Goal: Check status: Check status

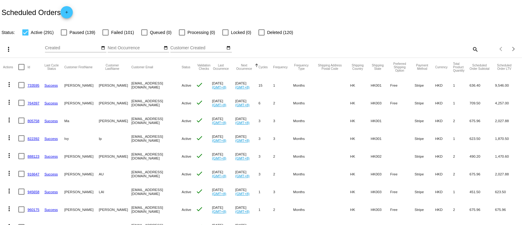
click at [472, 50] on mat-icon "search" at bounding box center [475, 48] width 7 height 9
drag, startPoint x: 465, startPoint y: 48, endPoint x: 459, endPoint y: 48, distance: 5.5
click at [465, 48] on input "Search" at bounding box center [414, 48] width 130 height 5
paste input "919086"
type input "919086"
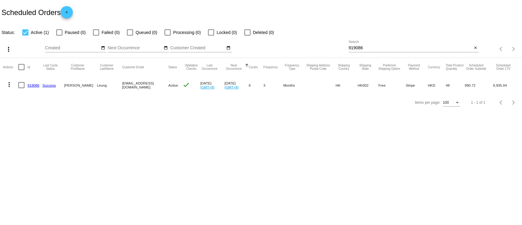
click at [32, 84] on link "919086" at bounding box center [34, 85] width 12 height 4
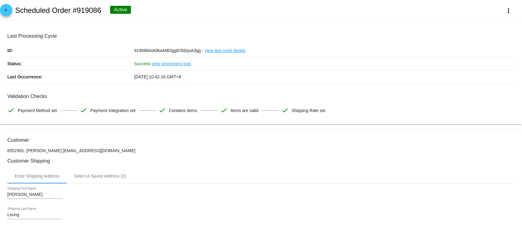
click at [91, 8] on h2 "Scheduled Order #919086" at bounding box center [58, 10] width 86 height 9
copy h2 "919086"
click at [4, 8] on mat-icon "arrow_back" at bounding box center [5, 11] width 7 height 7
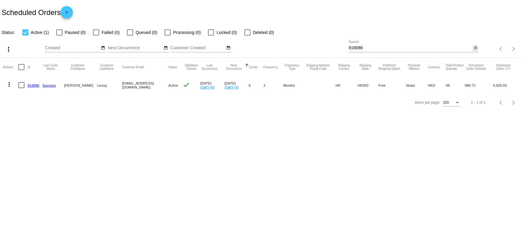
click at [478, 49] on button "close" at bounding box center [476, 48] width 6 height 6
click at [463, 48] on div "search" at bounding box center [414, 48] width 130 height 9
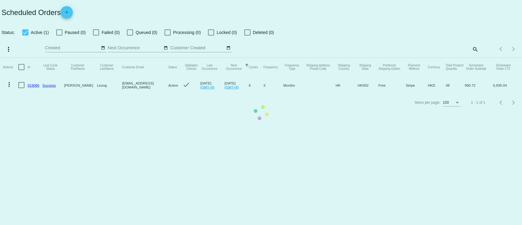
click at [472, 58] on mat-table "Actions Id Last Cycle Status Customer FirstName Customer LastName Customer Emai…" at bounding box center [261, 76] width 522 height 36
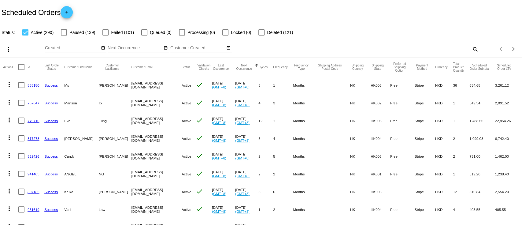
click at [472, 49] on mat-icon "search" at bounding box center [475, 48] width 7 height 9
click at [441, 47] on input "Search" at bounding box center [414, 48] width 130 height 5
paste input "[EMAIL_ADDRESS][DOMAIN_NAME]"
type input "[EMAIL_ADDRESS][DOMAIN_NAME]"
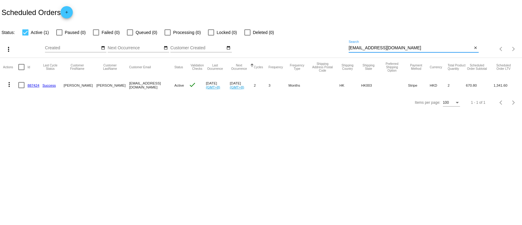
click at [34, 84] on link "887424" at bounding box center [34, 85] width 12 height 4
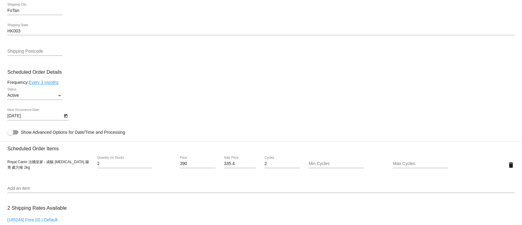
scroll to position [245, 0]
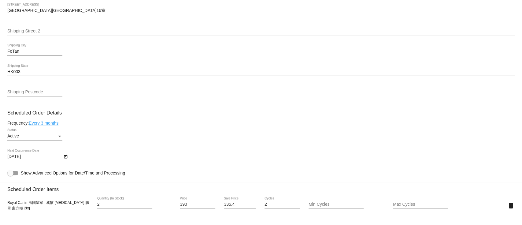
click at [479, 125] on div "Frequency: Every 3 months" at bounding box center [261, 123] width 508 height 5
click at [463, 137] on div "Active Status" at bounding box center [261, 137] width 508 height 17
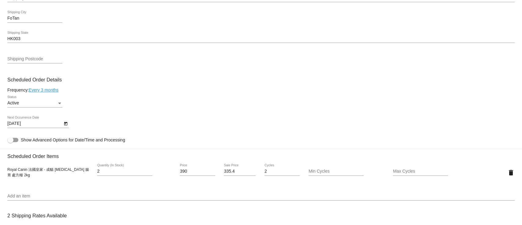
scroll to position [276, 0]
click at [64, 125] on icon "Open calendar" at bounding box center [66, 125] width 4 height 7
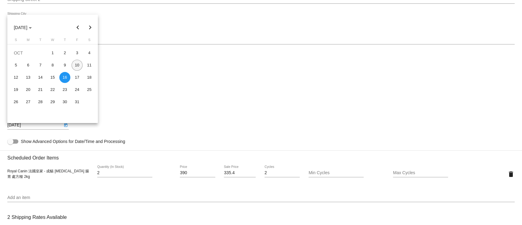
click at [73, 65] on div "10" at bounding box center [77, 65] width 11 height 11
type input "[DATE]"
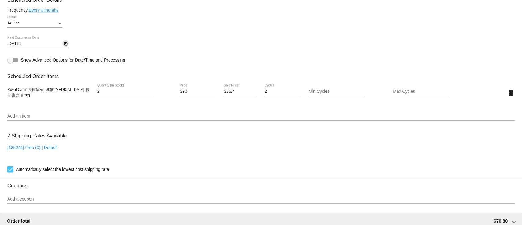
scroll to position [521, 0]
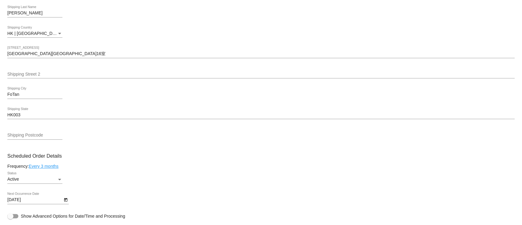
scroll to position [204, 0]
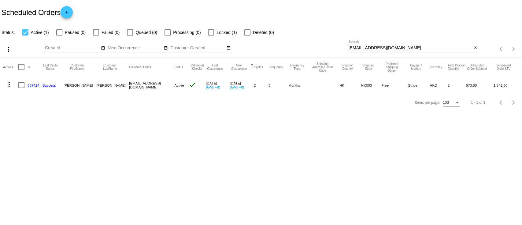
click at [367, 46] on input "[EMAIL_ADDRESS][DOMAIN_NAME]" at bounding box center [411, 48] width 124 height 5
click at [368, 46] on input "[EMAIL_ADDRESS][DOMAIN_NAME]" at bounding box center [411, 48] width 124 height 5
click at [366, 48] on input "[EMAIL_ADDRESS][DOMAIN_NAME]" at bounding box center [411, 48] width 124 height 5
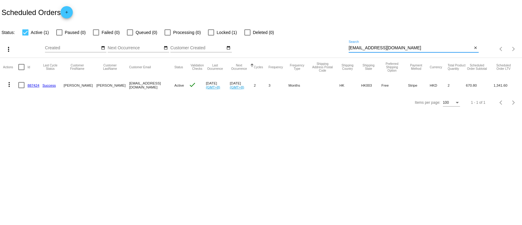
click at [366, 48] on input "[EMAIL_ADDRESS][DOMAIN_NAME]" at bounding box center [411, 48] width 124 height 5
click at [475, 46] on mat-icon "close" at bounding box center [476, 48] width 4 height 5
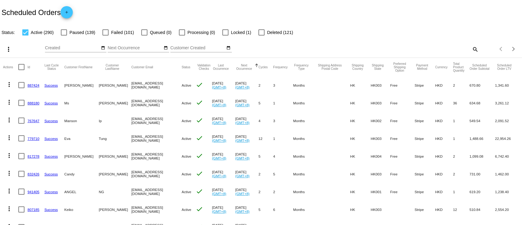
click at [287, 46] on div "Oct Jan Feb Mar Apr Su Mo" at bounding box center [197, 48] width 304 height 17
